Goal: Task Accomplishment & Management: Use online tool/utility

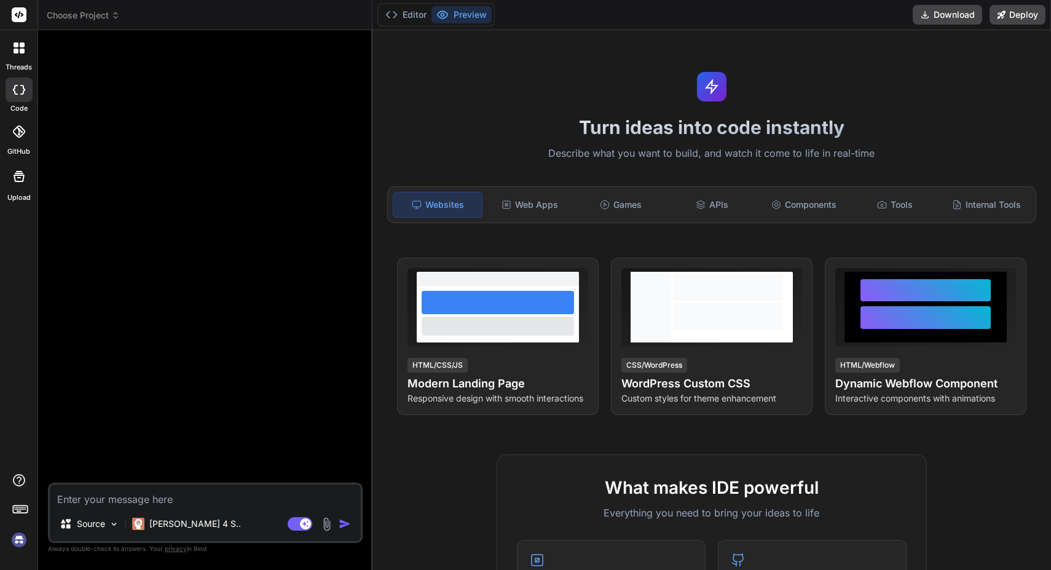
type textarea "x"
click at [16, 543] on img at bounding box center [19, 539] width 21 height 21
click at [22, 540] on img at bounding box center [19, 539] width 21 height 21
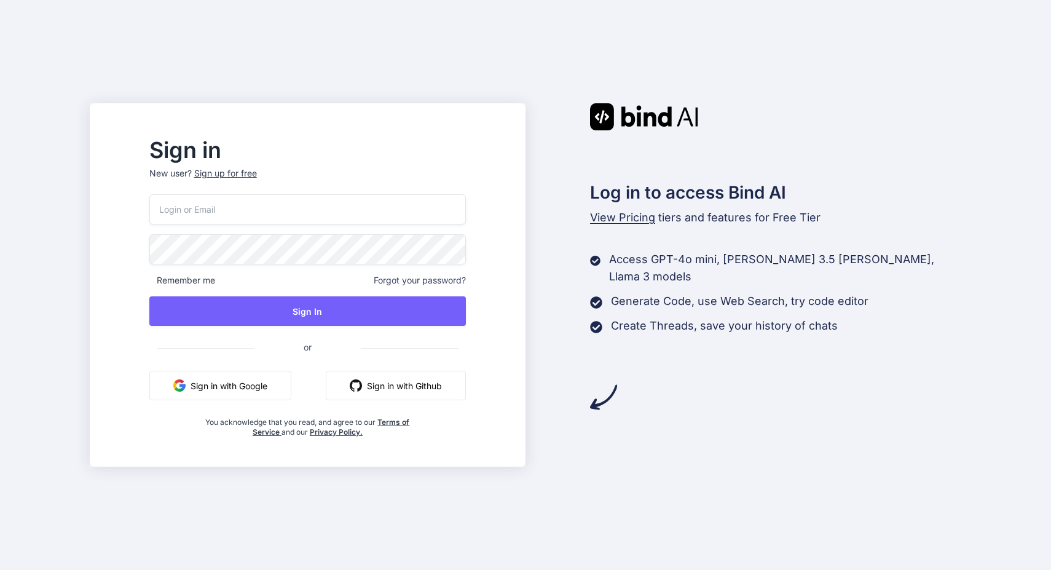
paste input "alex@anabolichealth.com"
type input "alex@anabolichealth.com"
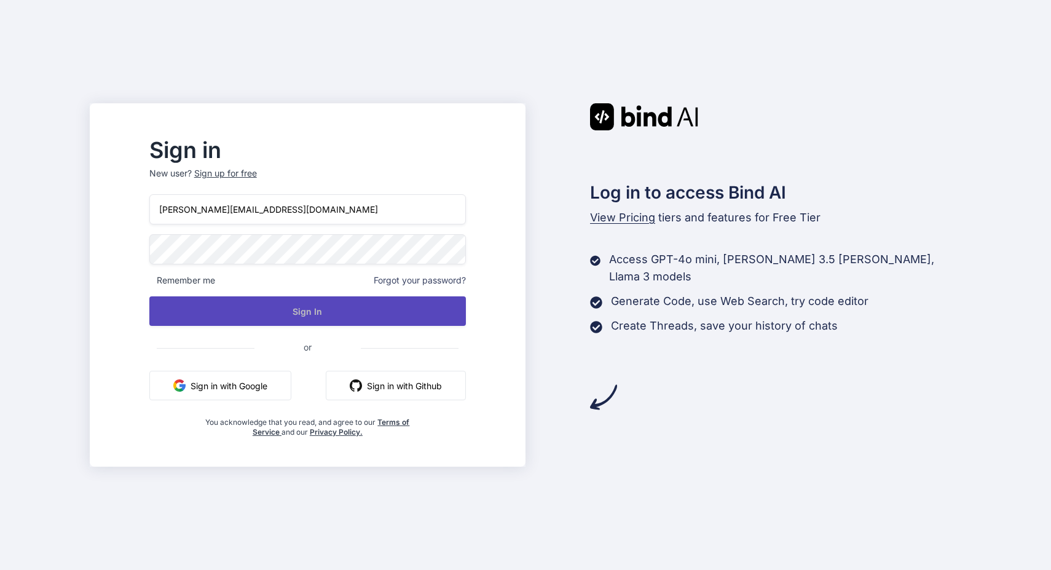
click at [237, 305] on button "Sign In" at bounding box center [307, 311] width 317 height 30
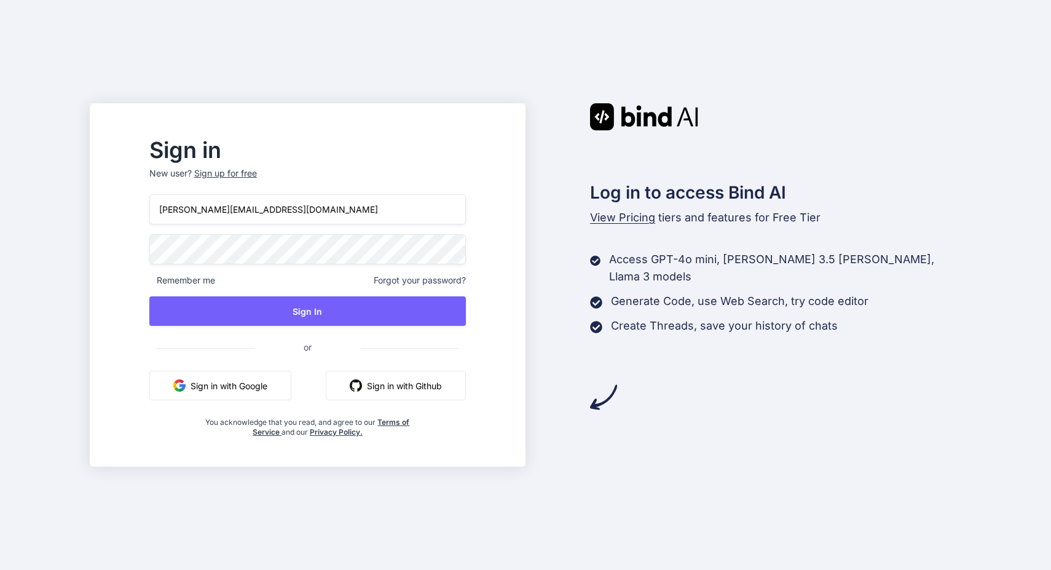
type input "alex@anabolichealth.com"
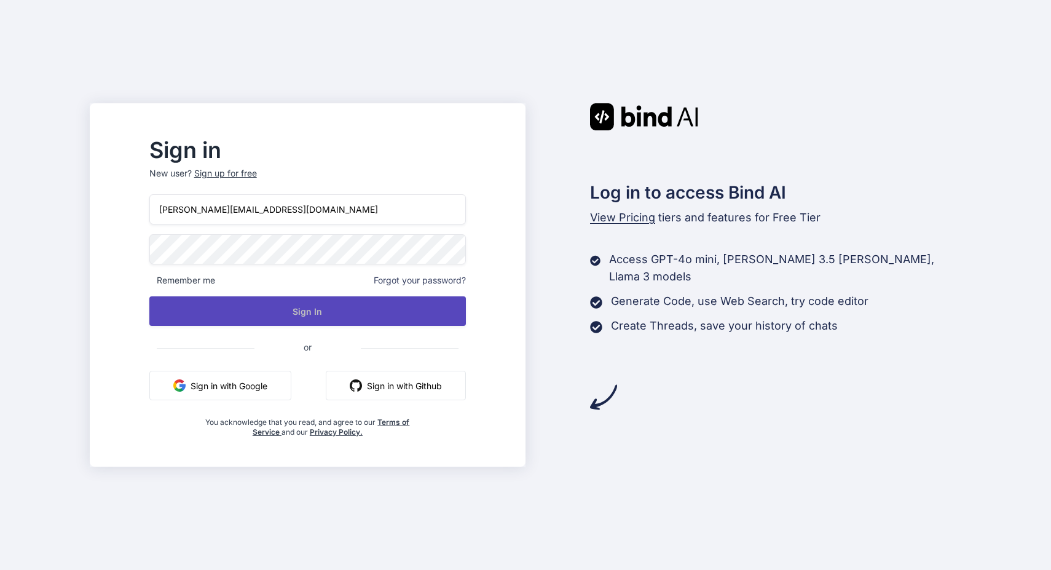
click at [290, 312] on button "Sign In" at bounding box center [307, 311] width 317 height 30
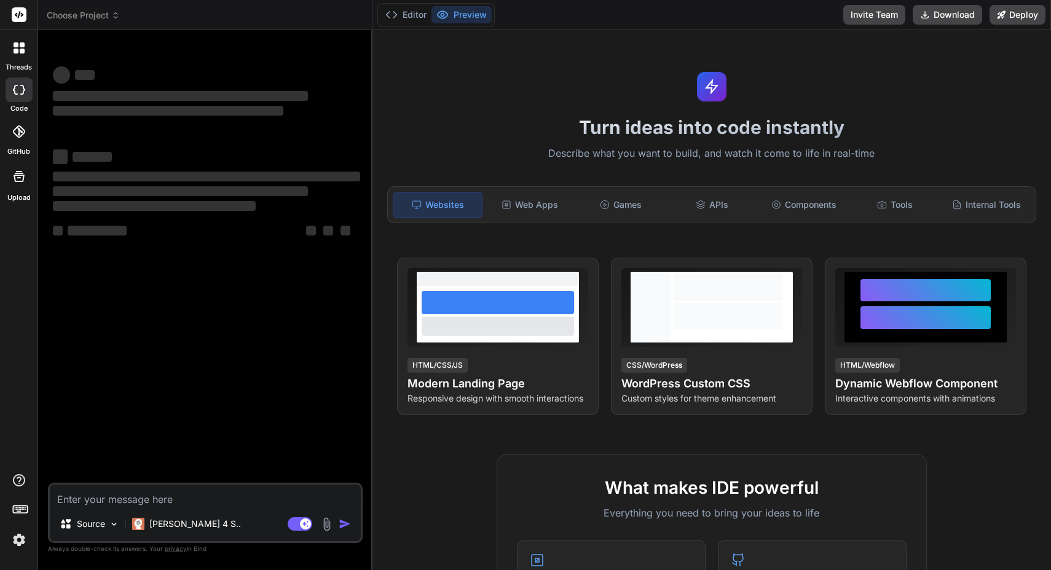
type textarea "x"
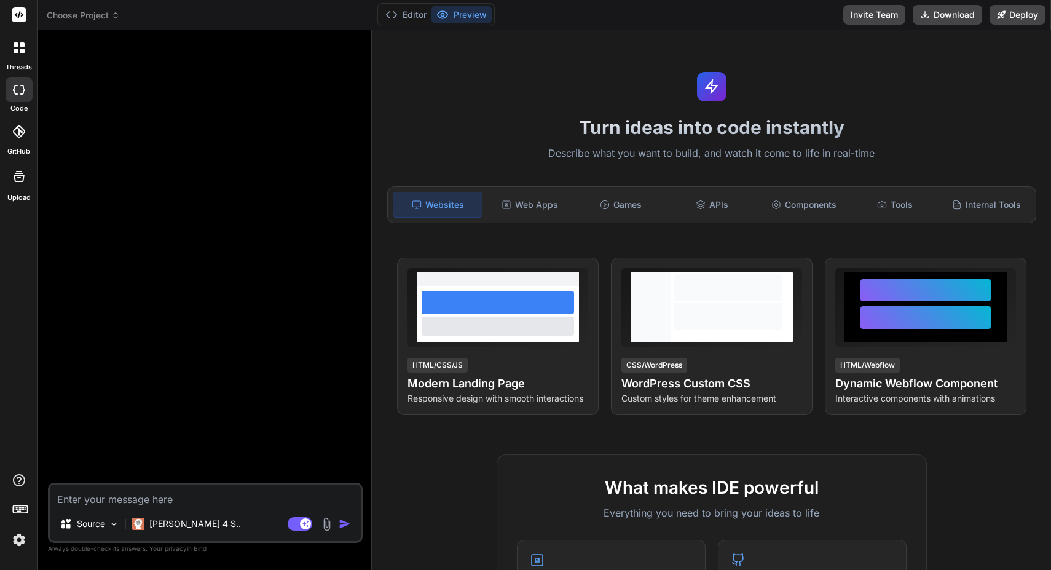
click at [17, 538] on img at bounding box center [19, 539] width 21 height 21
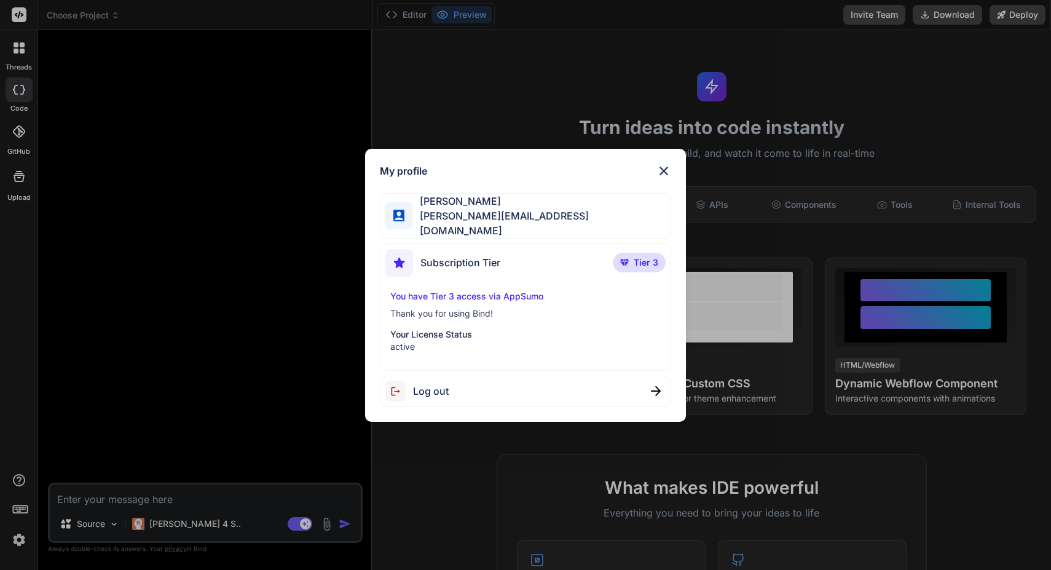
click at [663, 169] on img at bounding box center [664, 171] width 15 height 15
